Goal: Task Accomplishment & Management: Use online tool/utility

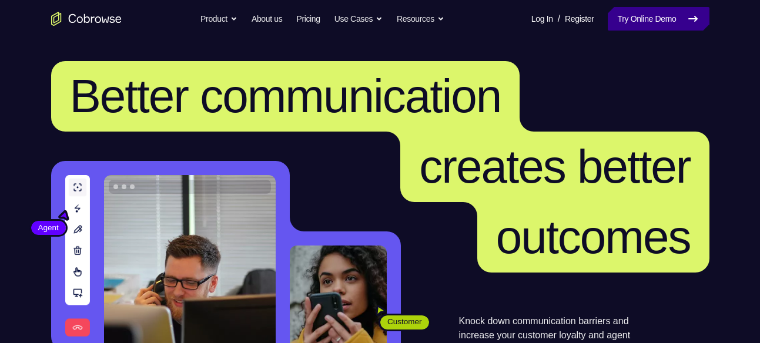
click at [637, 28] on link "Try Online Demo" at bounding box center [658, 19] width 101 height 24
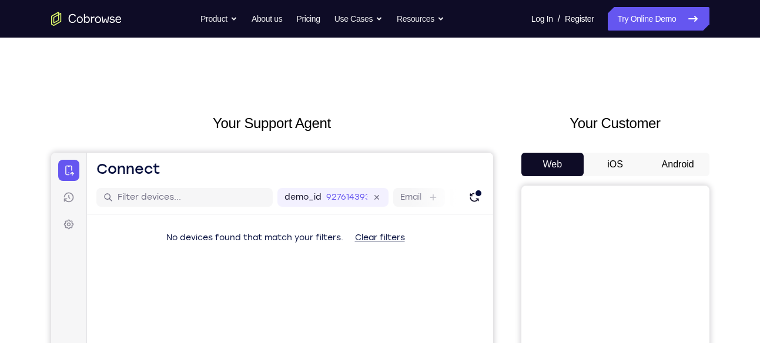
click at [687, 165] on button "Android" at bounding box center [677, 165] width 63 height 24
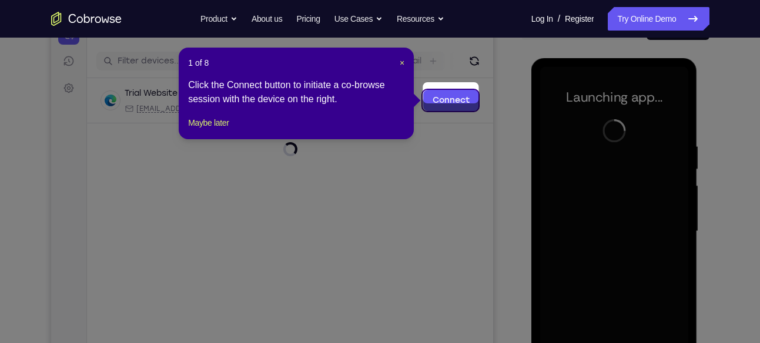
scroll to position [136, 0]
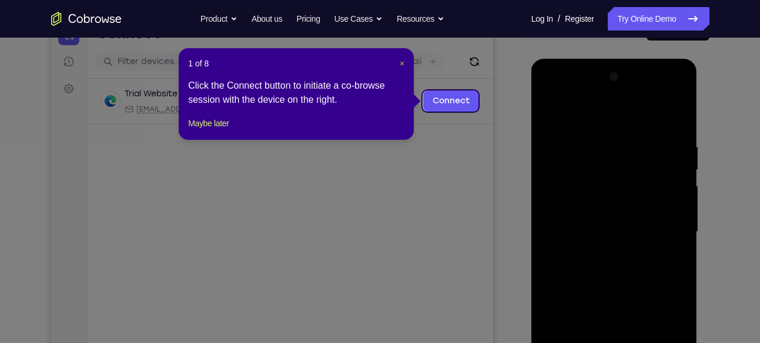
click at [401, 64] on span "×" at bounding box center [402, 63] width 5 height 9
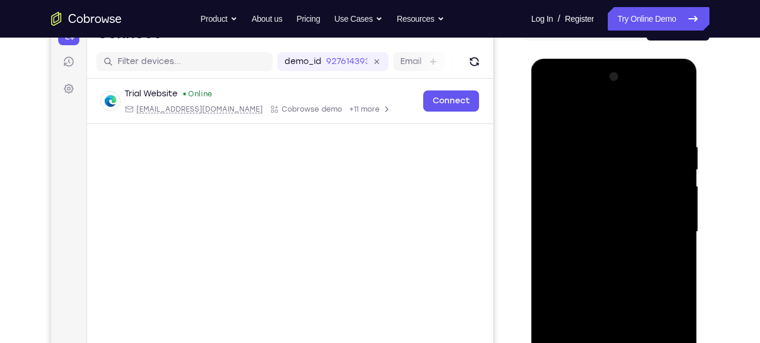
scroll to position [268, 0]
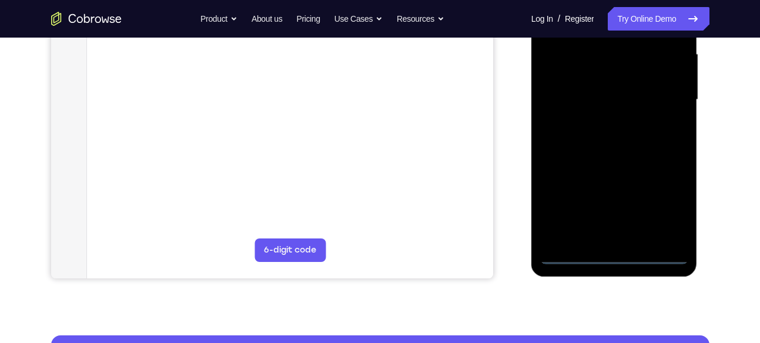
click at [615, 259] on div at bounding box center [614, 99] width 148 height 329
click at [662, 201] on div at bounding box center [614, 99] width 148 height 329
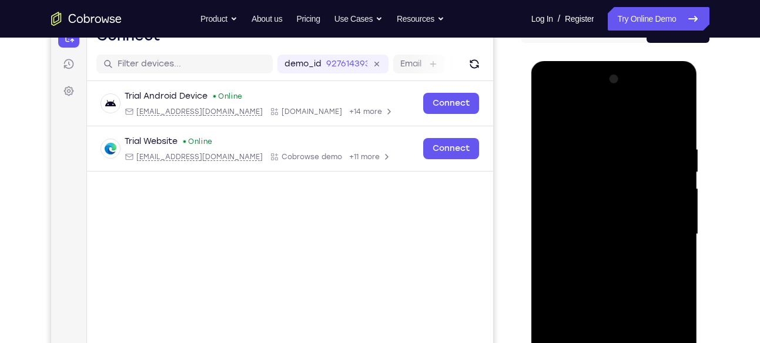
scroll to position [133, 0]
click at [601, 123] on div at bounding box center [614, 235] width 148 height 329
click at [662, 227] on div at bounding box center [614, 235] width 148 height 329
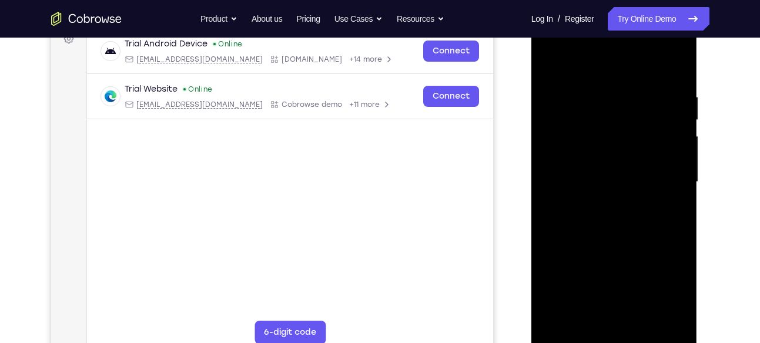
scroll to position [186, 0]
click at [603, 202] on div at bounding box center [614, 181] width 148 height 329
click at [615, 171] on div at bounding box center [614, 181] width 148 height 329
click at [612, 182] on div at bounding box center [614, 181] width 148 height 329
click at [612, 221] on div at bounding box center [614, 181] width 148 height 329
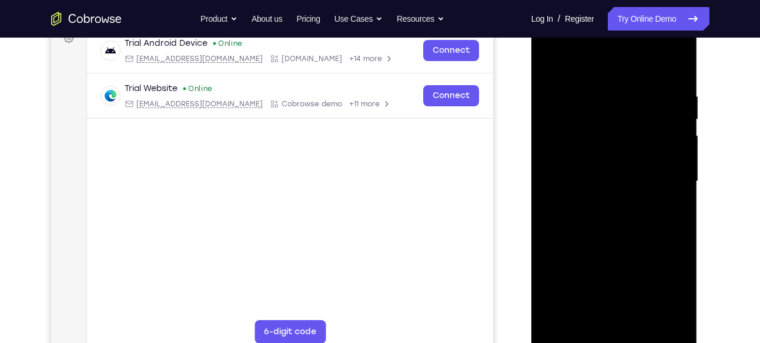
click at [609, 216] on div at bounding box center [614, 181] width 148 height 329
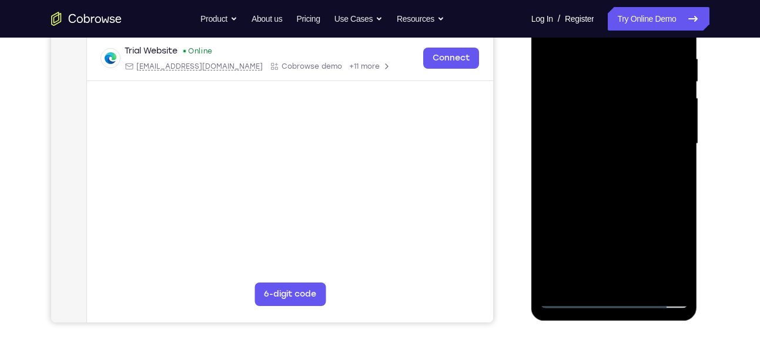
scroll to position [229, 0]
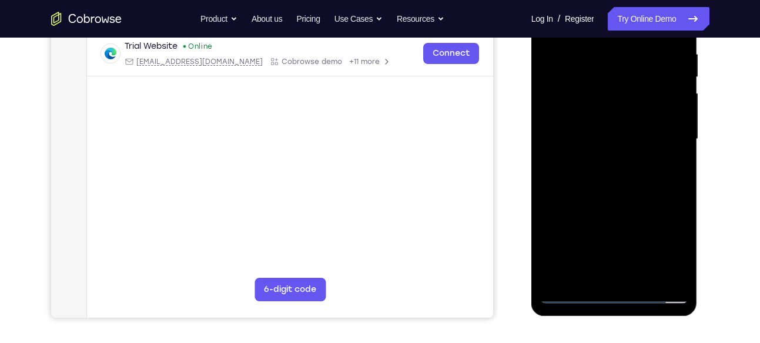
click at [624, 180] on div at bounding box center [614, 139] width 148 height 329
click at [643, 278] on div at bounding box center [614, 139] width 148 height 329
click at [616, 197] on div at bounding box center [614, 139] width 148 height 329
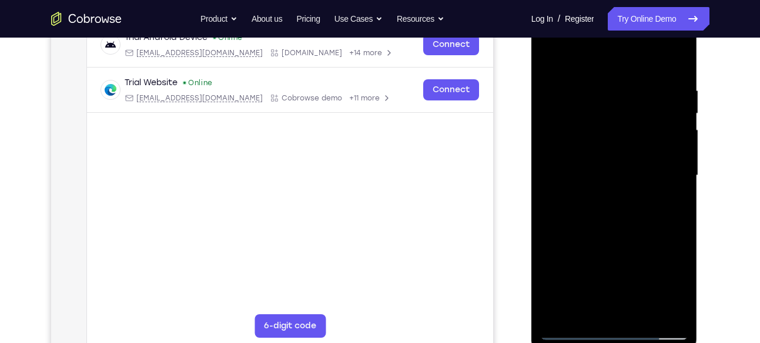
scroll to position [193, 0]
click at [552, 56] on div at bounding box center [614, 175] width 148 height 329
click at [596, 89] on div at bounding box center [614, 175] width 148 height 329
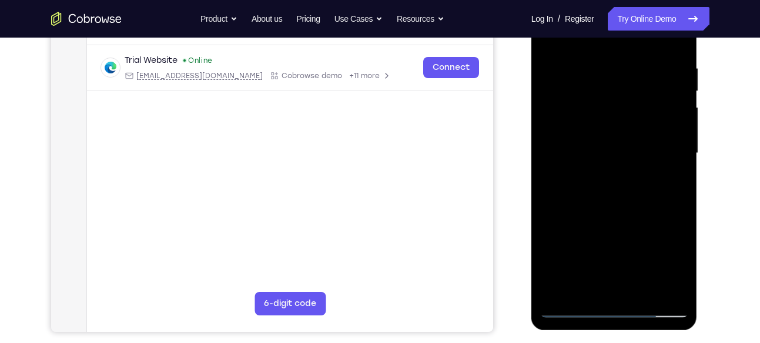
scroll to position [215, 0]
click at [676, 156] on div at bounding box center [614, 152] width 148 height 329
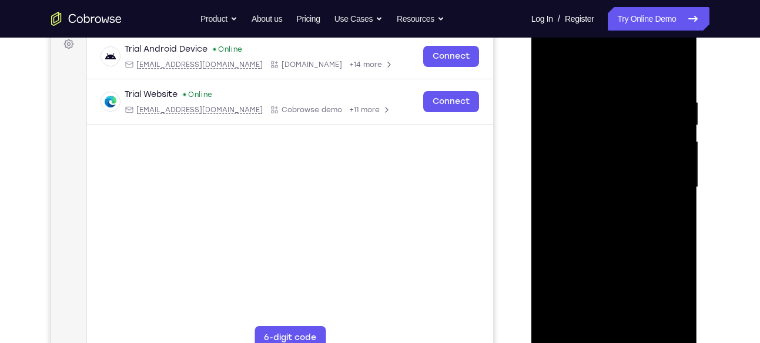
scroll to position [181, 0]
click at [682, 139] on div at bounding box center [614, 186] width 148 height 329
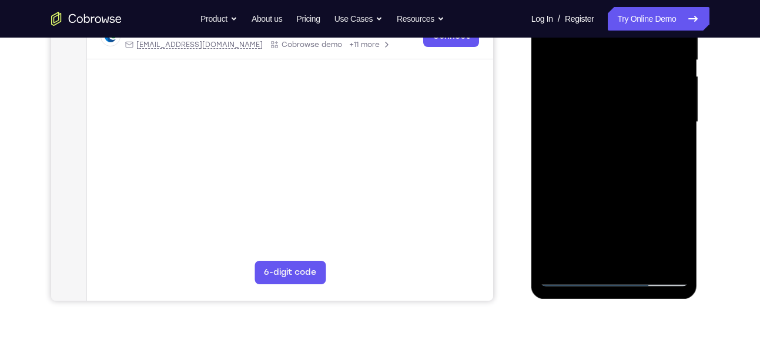
scroll to position [267, 0]
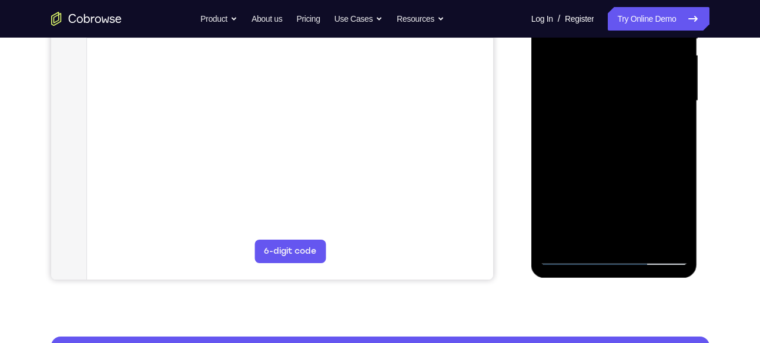
click at [605, 233] on div at bounding box center [614, 101] width 148 height 329
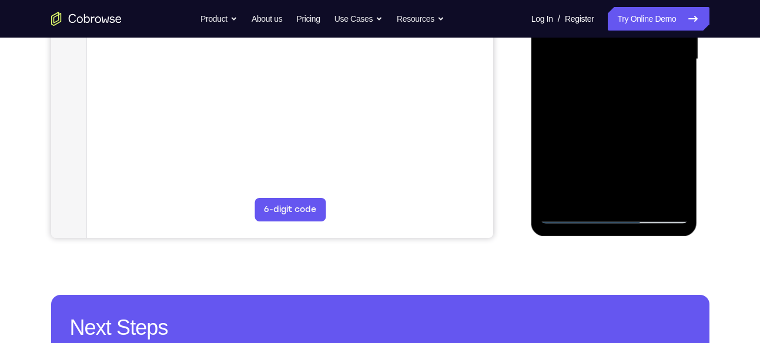
scroll to position [317, 0]
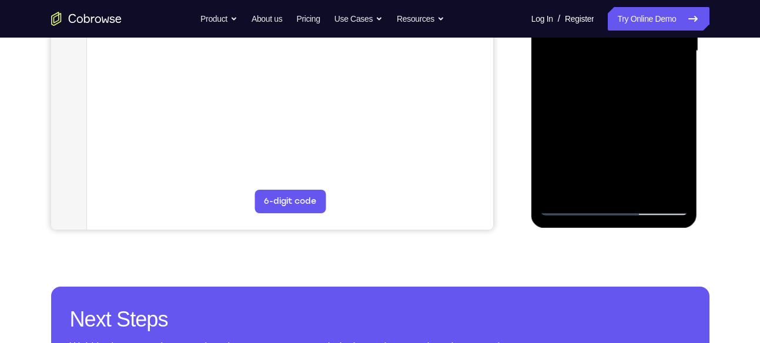
click at [582, 183] on div at bounding box center [614, 51] width 148 height 329
click at [641, 115] on div at bounding box center [614, 51] width 148 height 329
click at [613, 56] on div at bounding box center [614, 51] width 148 height 329
click at [638, 187] on div at bounding box center [614, 51] width 148 height 329
click at [668, 186] on div at bounding box center [614, 51] width 148 height 329
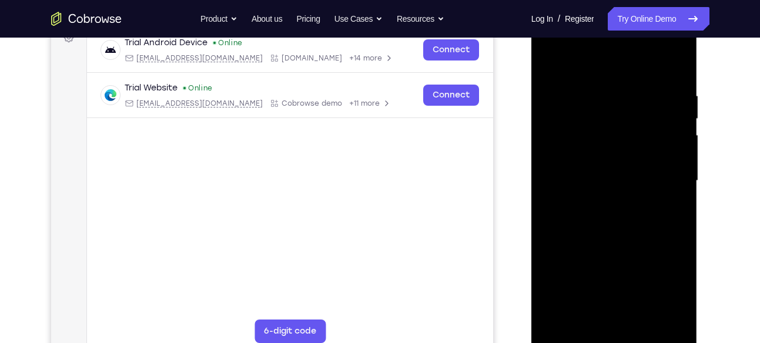
scroll to position [186, 0]
click at [673, 69] on div at bounding box center [614, 181] width 148 height 329
click at [632, 92] on div at bounding box center [614, 181] width 148 height 329
click at [675, 100] on div at bounding box center [614, 181] width 148 height 329
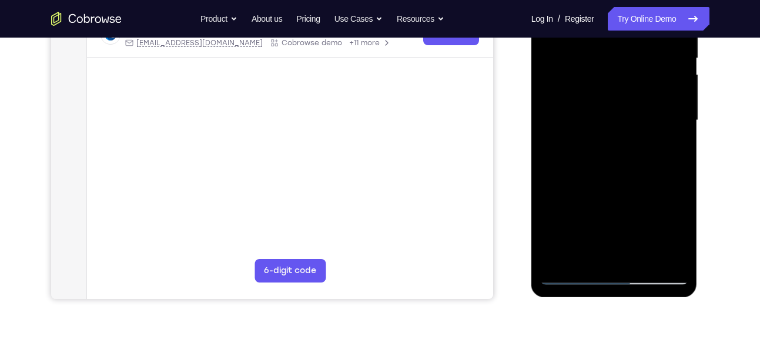
scroll to position [250, 0]
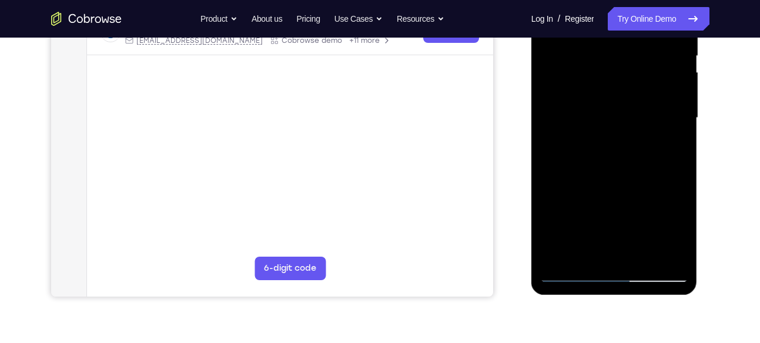
click at [602, 251] on div at bounding box center [614, 118] width 148 height 329
click at [612, 127] on div at bounding box center [614, 118] width 148 height 329
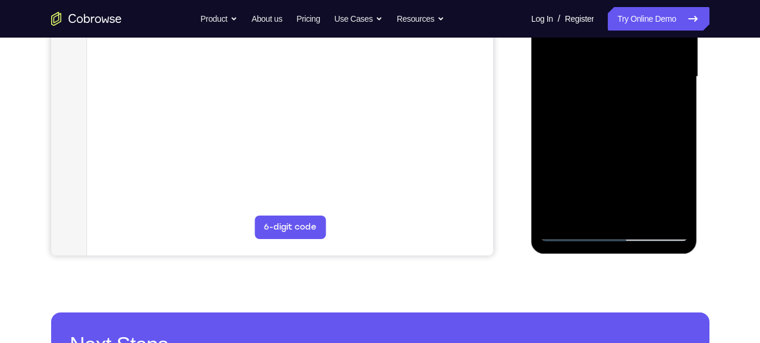
scroll to position [293, 0]
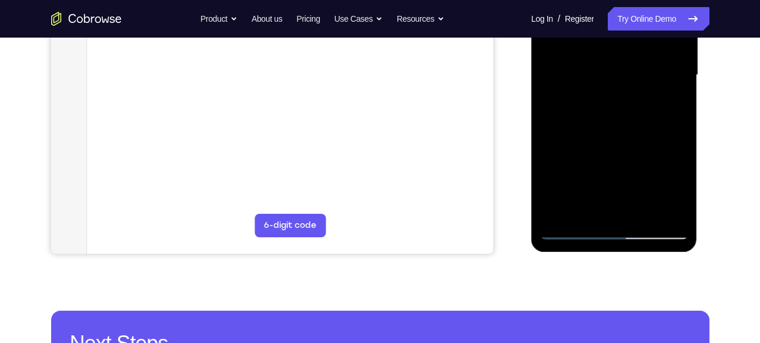
click at [638, 209] on div at bounding box center [614, 75] width 148 height 329
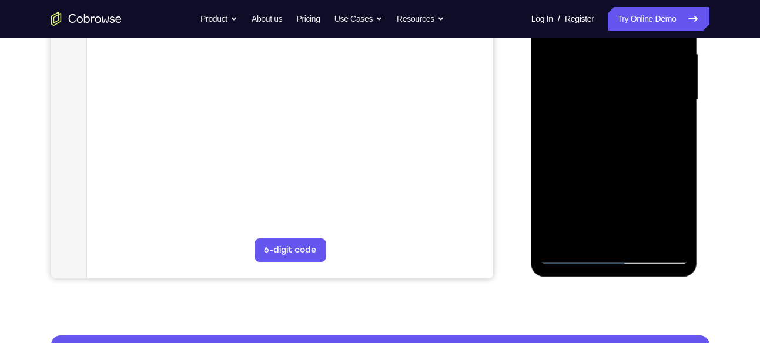
scroll to position [294, 0]
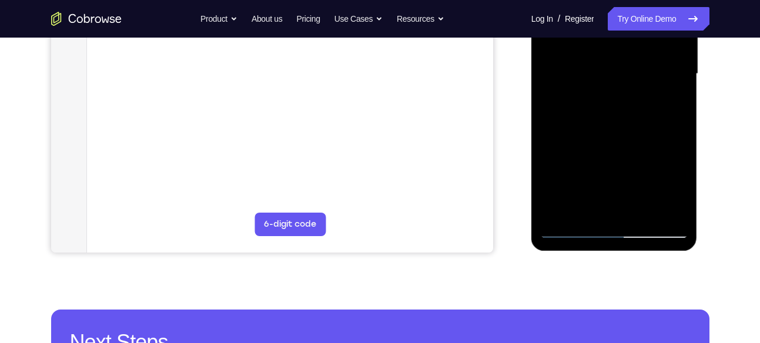
click at [665, 209] on div at bounding box center [614, 74] width 148 height 329
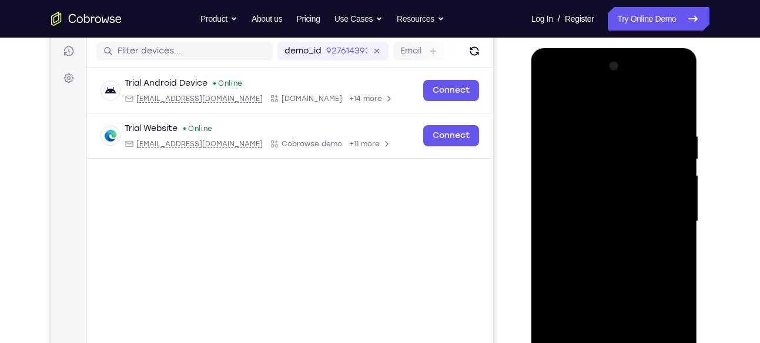
scroll to position [144, 0]
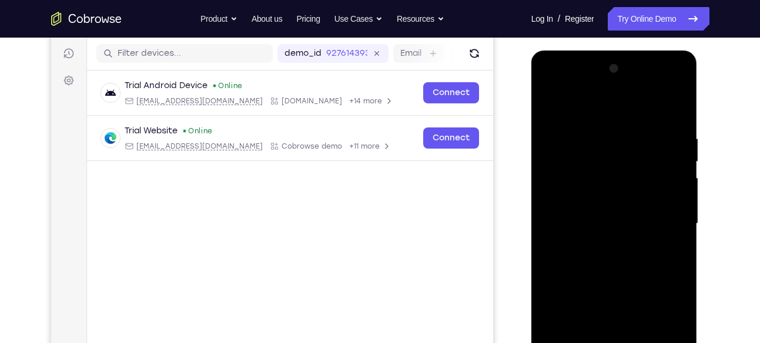
click at [675, 112] on div at bounding box center [614, 223] width 148 height 329
click at [678, 103] on div at bounding box center [614, 223] width 148 height 329
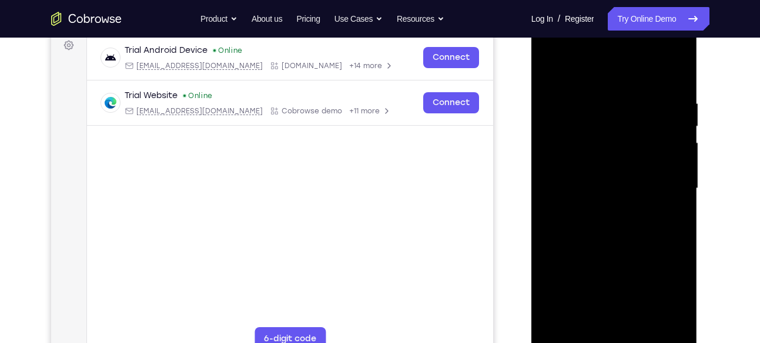
scroll to position [176, 0]
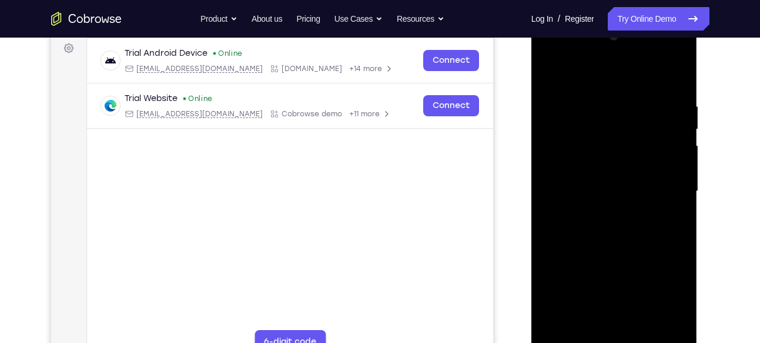
click at [576, 137] on div at bounding box center [614, 191] width 148 height 329
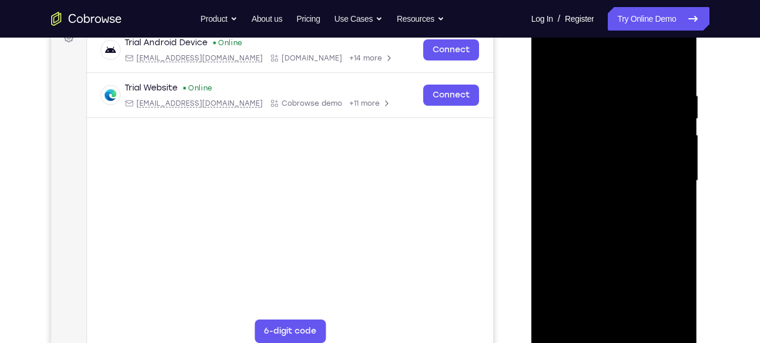
scroll to position [186, 0]
click at [615, 105] on div at bounding box center [614, 182] width 148 height 329
click at [551, 65] on div at bounding box center [614, 182] width 148 height 329
click at [621, 130] on div at bounding box center [614, 182] width 148 height 329
click at [551, 62] on div at bounding box center [614, 182] width 148 height 329
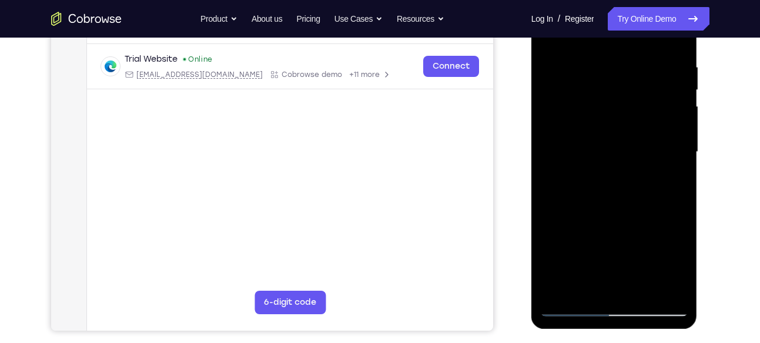
scroll to position [215, 0]
click at [642, 58] on div at bounding box center [614, 152] width 148 height 329
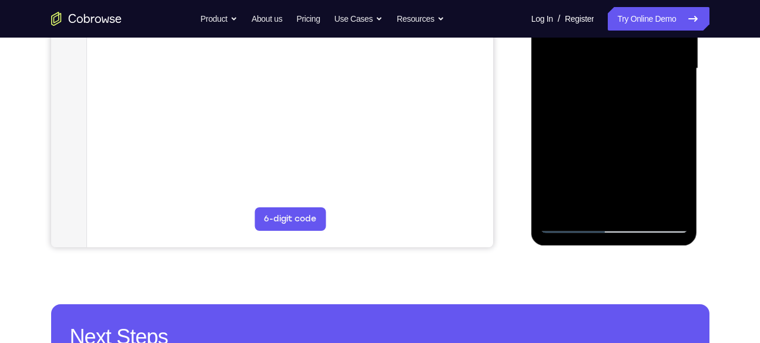
scroll to position [298, 0]
drag, startPoint x: 610, startPoint y: 117, endPoint x: 615, endPoint y: 29, distance: 88.3
click at [615, 29] on div at bounding box center [614, 69] width 148 height 329
drag, startPoint x: 612, startPoint y: 167, endPoint x: 626, endPoint y: 37, distance: 130.7
click at [626, 37] on div at bounding box center [614, 69] width 148 height 329
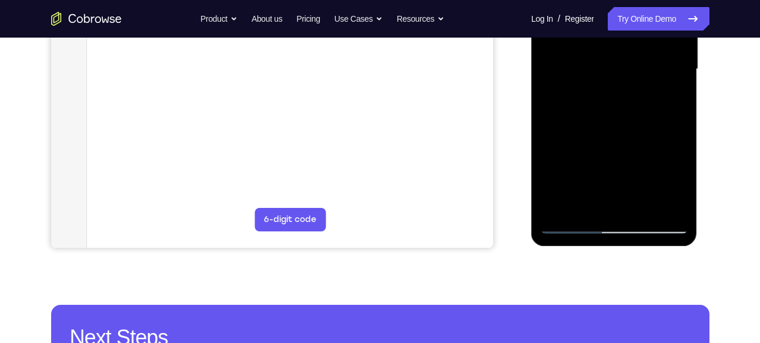
drag, startPoint x: 610, startPoint y: 159, endPoint x: 621, endPoint y: 69, distance: 90.6
click at [621, 69] on div at bounding box center [614, 69] width 148 height 329
drag, startPoint x: 611, startPoint y: 142, endPoint x: 612, endPoint y: 10, distance: 131.6
click at [612, 10] on div at bounding box center [614, 69] width 148 height 329
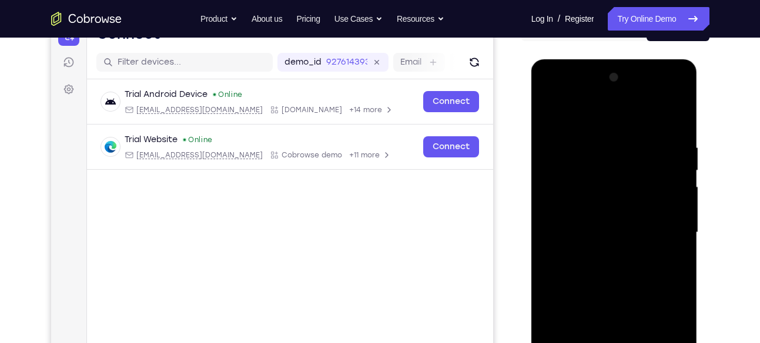
scroll to position [135, 0]
click at [551, 114] on div at bounding box center [614, 233] width 148 height 329
drag, startPoint x: 599, startPoint y: 139, endPoint x: 576, endPoint y: 277, distance: 140.6
click at [576, 277] on div at bounding box center [614, 233] width 148 height 329
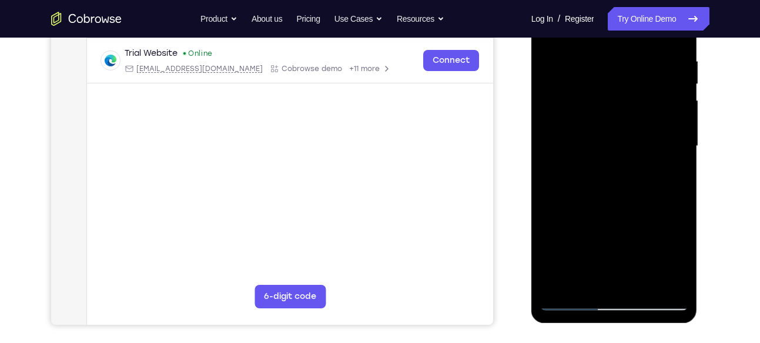
scroll to position [222, 0]
drag, startPoint x: 591, startPoint y: 103, endPoint x: 612, endPoint y: 277, distance: 175.2
click at [612, 277] on div at bounding box center [614, 145] width 148 height 329
drag, startPoint x: 616, startPoint y: 51, endPoint x: 609, endPoint y: 241, distance: 190.5
click at [609, 241] on div at bounding box center [614, 145] width 148 height 329
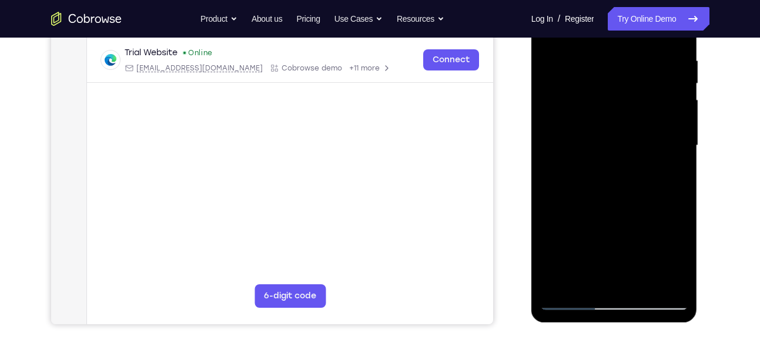
click at [603, 92] on div at bounding box center [614, 145] width 148 height 329
click at [647, 69] on div at bounding box center [614, 145] width 148 height 329
click at [605, 186] on div at bounding box center [614, 145] width 148 height 329
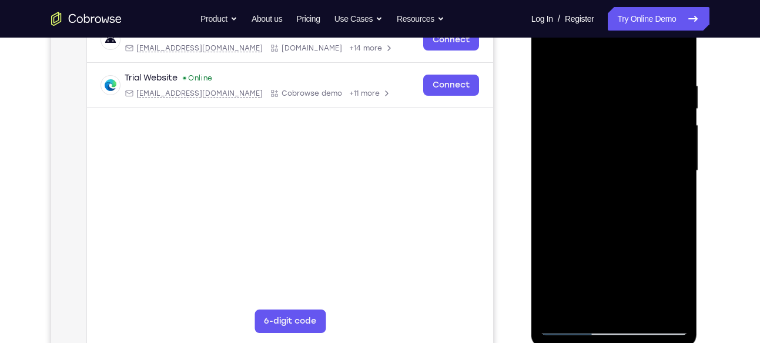
scroll to position [197, 0]
click at [551, 49] on div at bounding box center [614, 170] width 148 height 329
drag, startPoint x: 618, startPoint y: 98, endPoint x: 641, endPoint y: 277, distance: 180.7
click at [641, 277] on div at bounding box center [614, 170] width 148 height 329
click at [652, 118] on div at bounding box center [614, 170] width 148 height 329
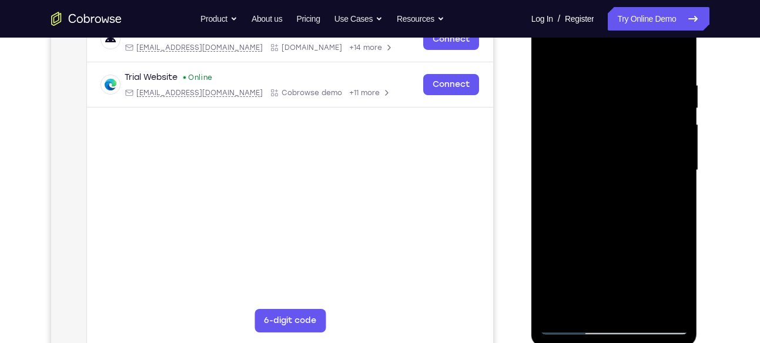
click at [622, 90] on div at bounding box center [614, 170] width 148 height 329
click at [549, 49] on div at bounding box center [614, 170] width 148 height 329
click at [636, 73] on div at bounding box center [614, 170] width 148 height 329
drag, startPoint x: 636, startPoint y: 73, endPoint x: 638, endPoint y: 176, distance: 103.4
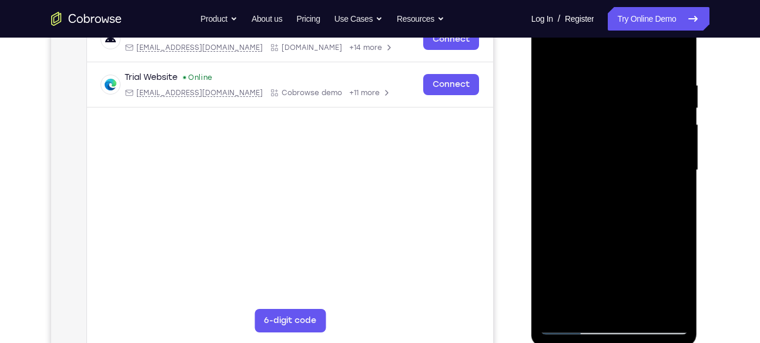
click at [638, 176] on div at bounding box center [614, 170] width 148 height 329
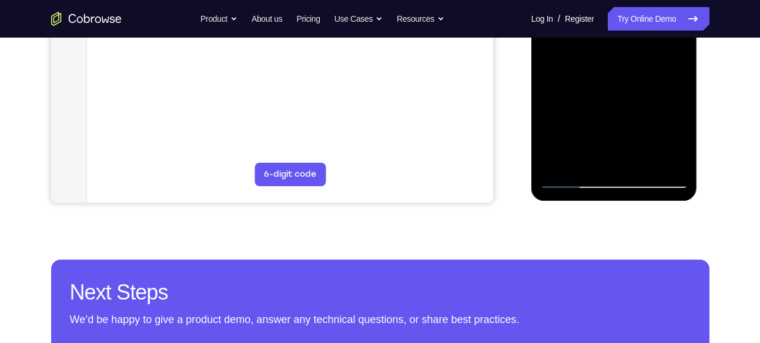
scroll to position [345, 0]
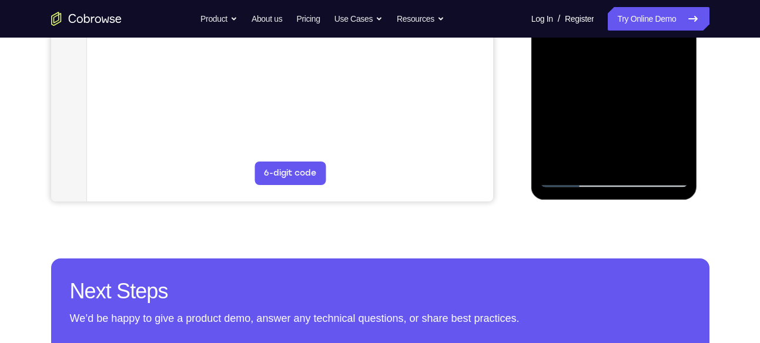
click at [642, 160] on div at bounding box center [614, 22] width 148 height 329
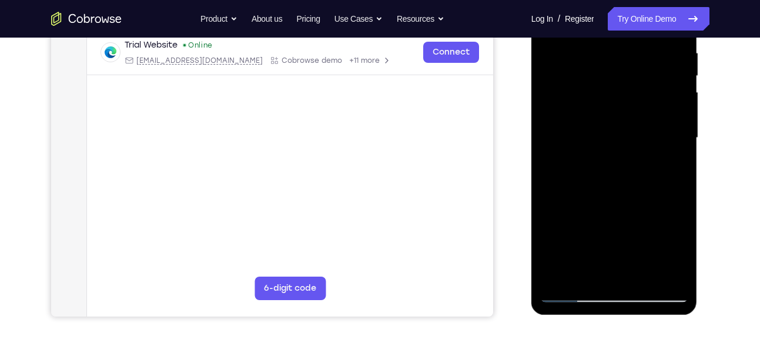
scroll to position [185, 0]
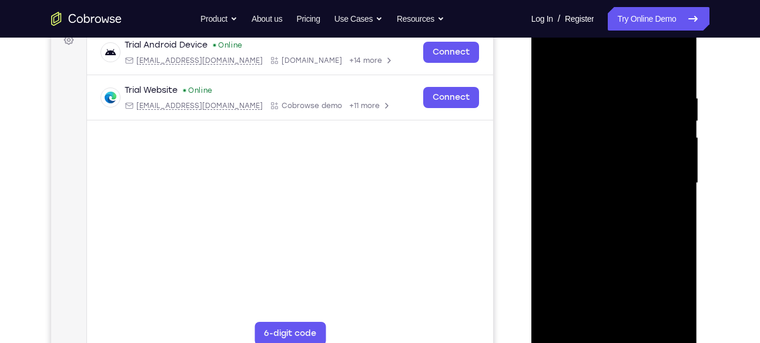
click at [598, 80] on div at bounding box center [614, 183] width 148 height 329
click at [590, 135] on div at bounding box center [614, 183] width 148 height 329
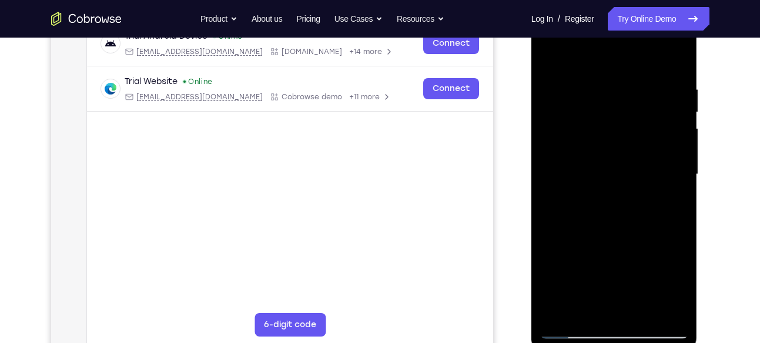
scroll to position [187, 0]
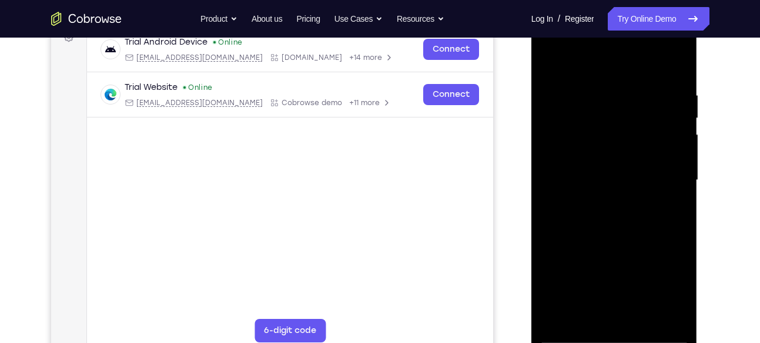
click at [618, 93] on div at bounding box center [614, 180] width 148 height 329
click at [548, 62] on div at bounding box center [614, 180] width 148 height 329
click at [549, 61] on div at bounding box center [614, 180] width 148 height 329
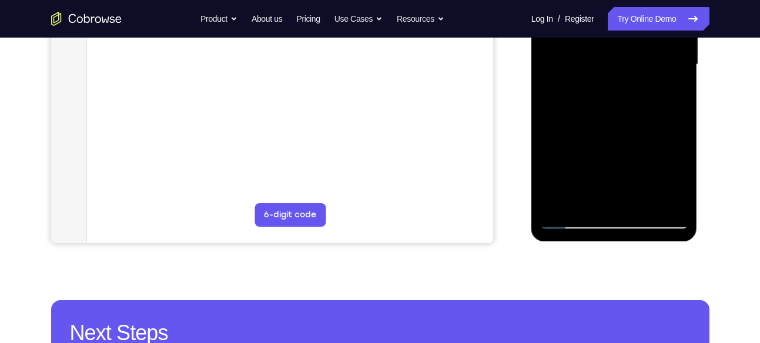
scroll to position [304, 0]
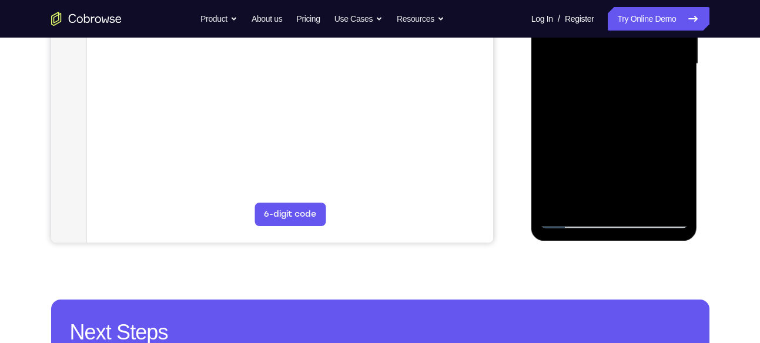
click at [586, 207] on div at bounding box center [614, 64] width 148 height 329
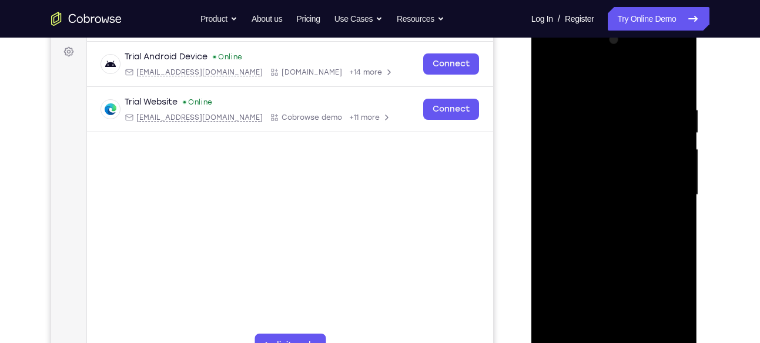
scroll to position [168, 0]
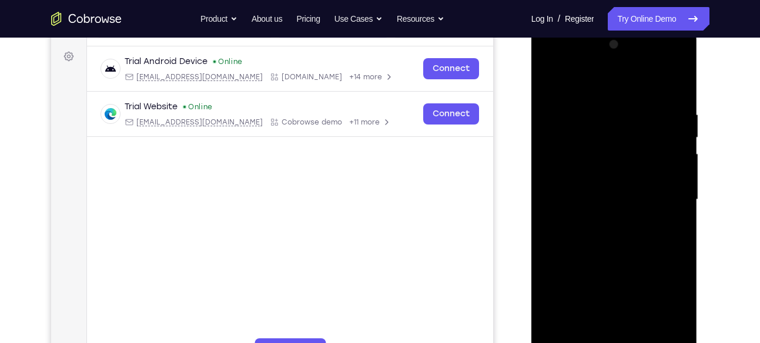
click at [609, 79] on div at bounding box center [614, 199] width 148 height 329
click at [595, 186] on div at bounding box center [614, 199] width 148 height 329
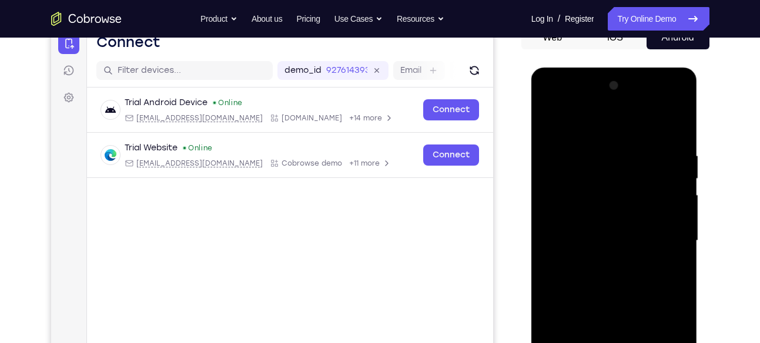
scroll to position [125, 0]
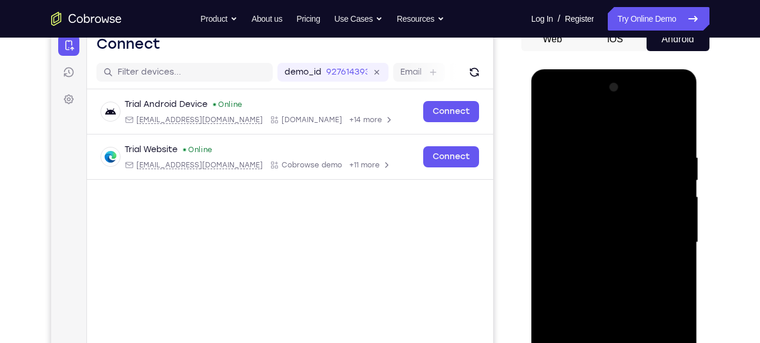
click at [549, 123] on div at bounding box center [614, 242] width 148 height 329
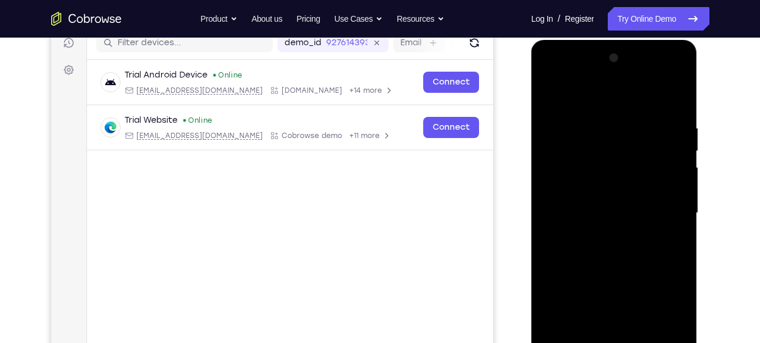
scroll to position [159, 0]
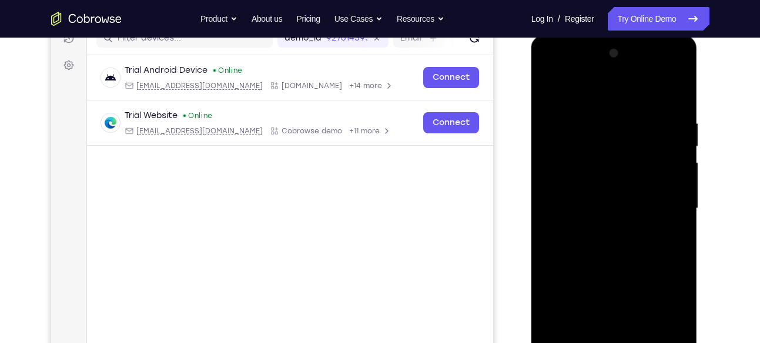
click at [599, 176] on div at bounding box center [614, 208] width 148 height 329
drag, startPoint x: 606, startPoint y: 175, endPoint x: 600, endPoint y: 94, distance: 81.3
click at [600, 94] on div at bounding box center [614, 208] width 148 height 329
click at [554, 90] on div at bounding box center [614, 208] width 148 height 329
click at [675, 90] on div at bounding box center [614, 208] width 148 height 329
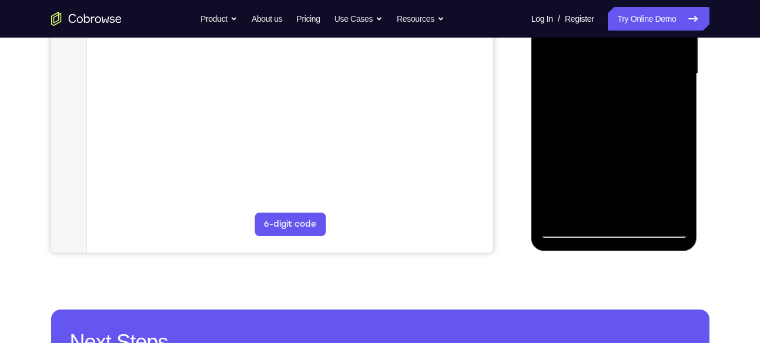
scroll to position [296, 0]
